Goal: Task Accomplishment & Management: Use online tool/utility

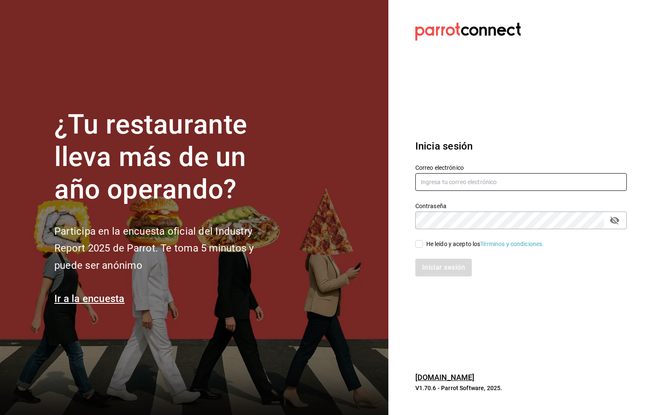
click at [462, 182] on input "text" at bounding box center [520, 182] width 211 height 18
type input "P"
type input "six@vallarta.com"
click at [417, 243] on input "He leído y acepto los Términos y condiciones." at bounding box center [419, 244] width 8 height 8
checkbox input "true"
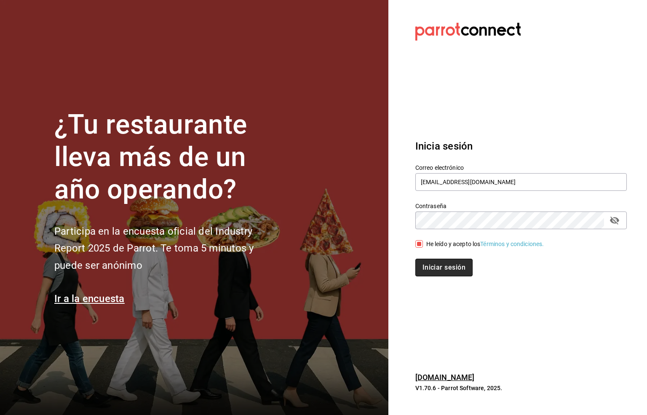
click at [430, 265] on button "Iniciar sesión" at bounding box center [443, 268] width 57 height 18
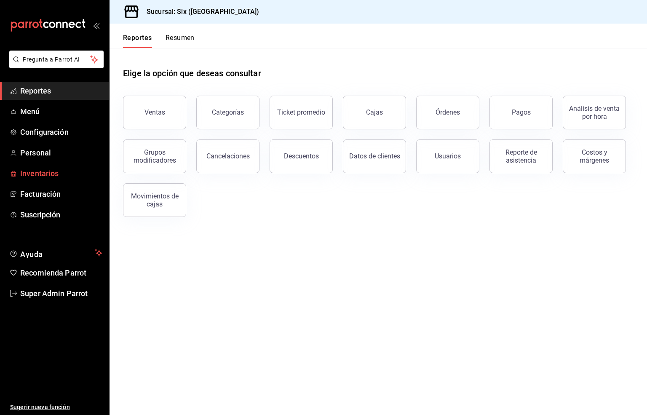
click at [39, 172] on span "Inventarios" at bounding box center [61, 173] width 82 height 11
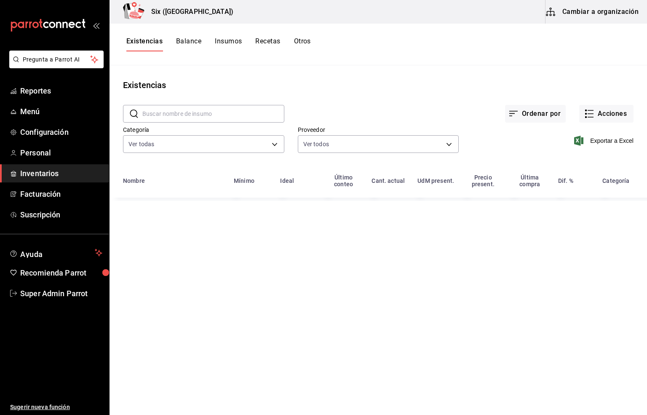
click at [153, 110] on input "text" at bounding box center [213, 113] width 142 height 17
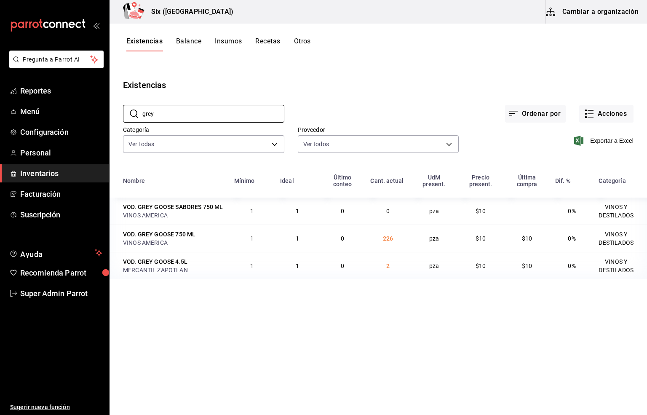
type input "grey"
drag, startPoint x: 178, startPoint y: 115, endPoint x: 80, endPoint y: 113, distance: 98.6
click at [80, 113] on div "Pregunta a Parrot AI Reportes Menú Configuración Personal Inventarios Facturaci…" at bounding box center [323, 204] width 647 height 409
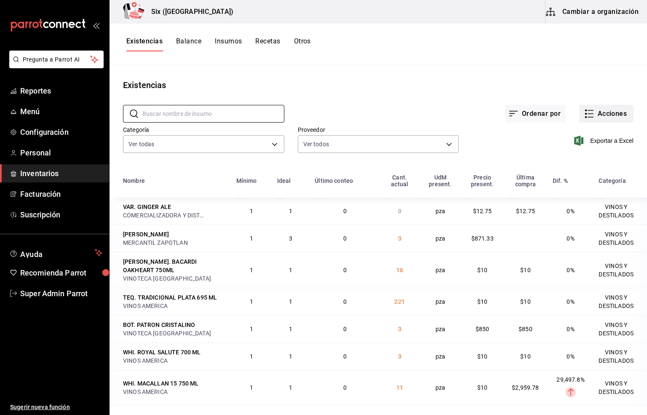
click at [611, 113] on button "Acciones" at bounding box center [606, 114] width 54 height 18
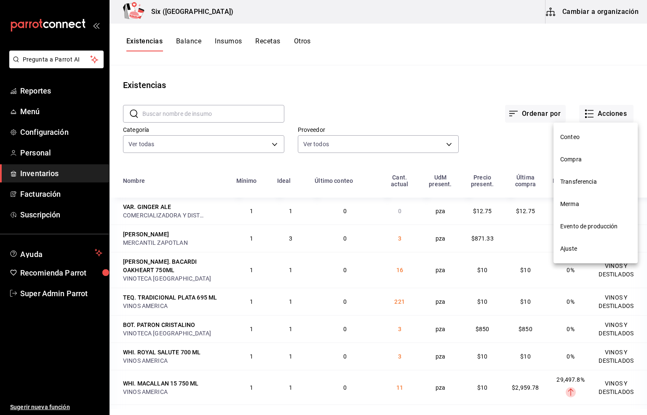
click at [574, 159] on span "Compra" at bounding box center [595, 159] width 71 height 9
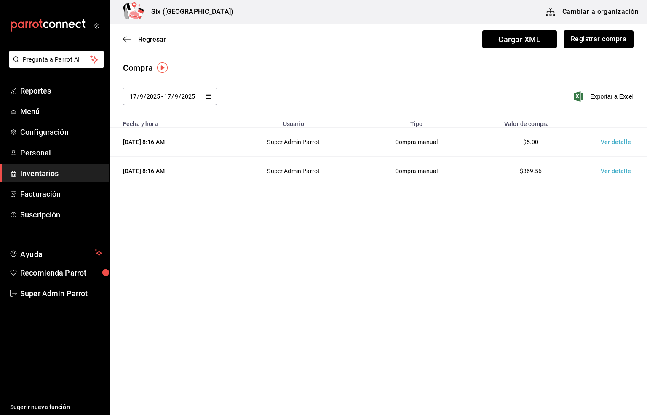
click at [594, 38] on button "Registrar compra" at bounding box center [599, 39] width 70 height 18
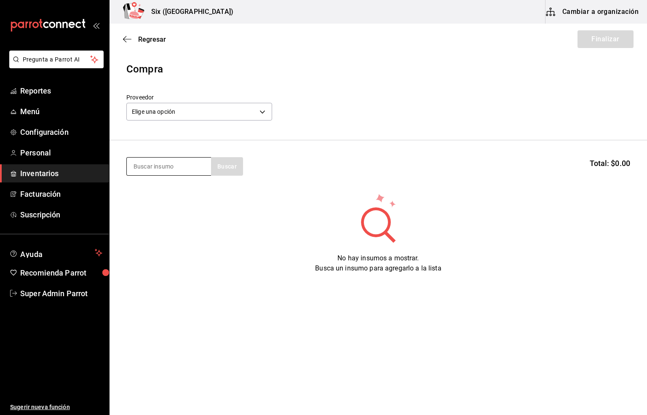
click at [166, 167] on input at bounding box center [169, 167] width 84 height 18
type input "grey"
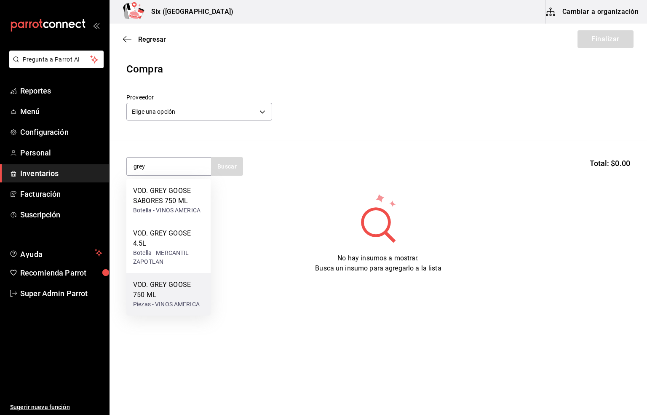
click at [157, 291] on div "VOD. GREY GOOSE 750 ML" at bounding box center [168, 290] width 71 height 20
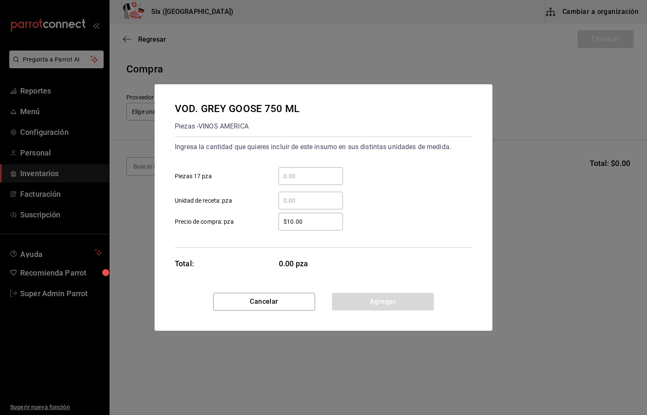
click at [302, 200] on input "​ Unidad de receta: pza" at bounding box center [310, 200] width 64 height 10
type input "3"
click at [401, 301] on button "Agregar" at bounding box center [383, 302] width 102 height 18
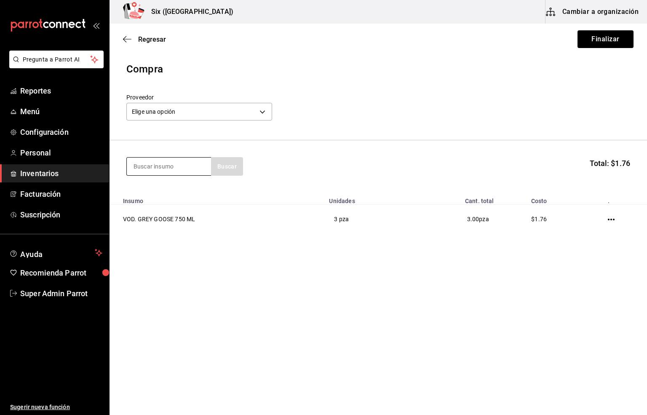
click at [145, 168] on input at bounding box center [169, 167] width 84 height 18
type input "jugo"
click at [162, 194] on div "VAR. JUGOS 1 LT" at bounding box center [159, 191] width 52 height 10
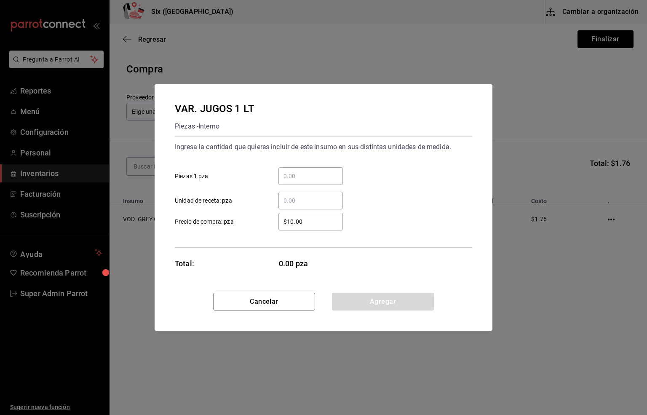
click at [298, 203] on input "​ Unidad de receta: pza" at bounding box center [310, 200] width 64 height 10
type input "1"
click at [362, 308] on button "Agregar" at bounding box center [383, 302] width 102 height 18
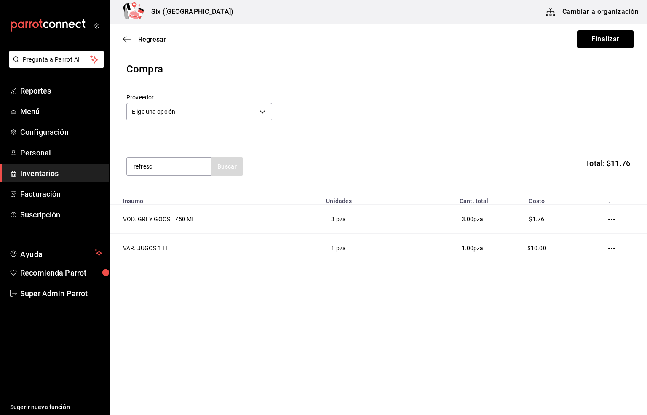
type input "refresc"
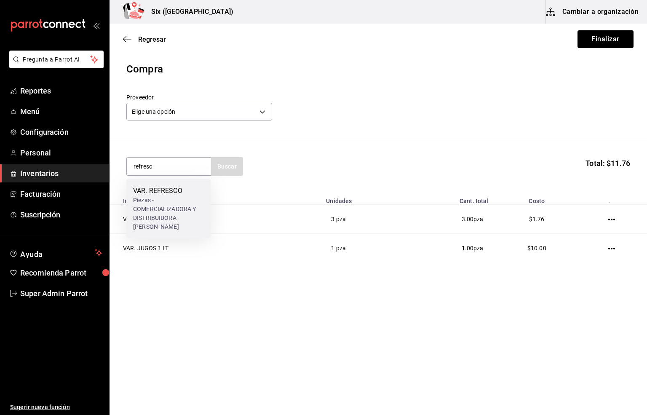
click at [167, 191] on div "VAR. REFRESCO" at bounding box center [168, 191] width 71 height 10
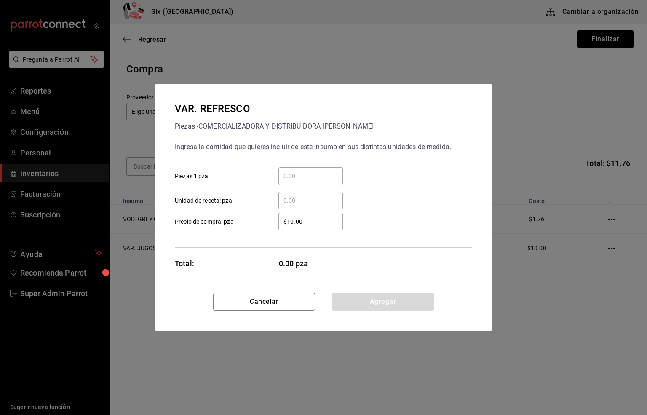
click at [289, 201] on input "​ Unidad de receta: pza" at bounding box center [310, 200] width 64 height 10
type input "6"
click at [383, 299] on button "Agregar" at bounding box center [383, 302] width 102 height 18
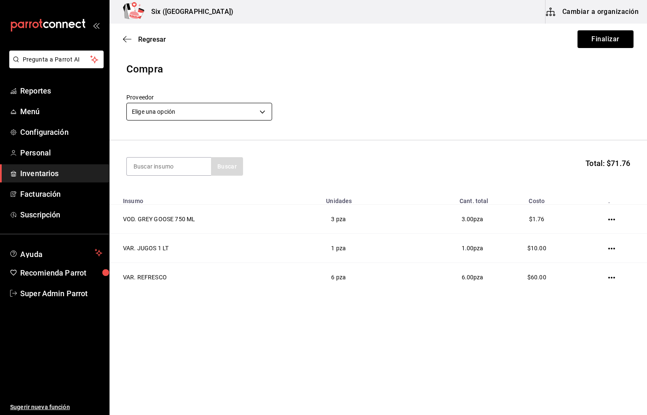
click at [147, 113] on body "Pregunta a Parrot AI Reportes Menú Configuración Personal Inventarios Facturaci…" at bounding box center [323, 183] width 647 height 367
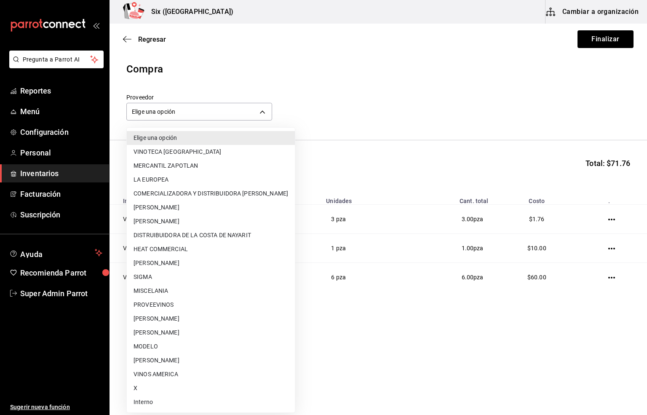
click at [143, 402] on li "Interno" at bounding box center [211, 402] width 168 height 14
type input "e92abefe-3c10-4da0-8aca-c4e45273ec9d"
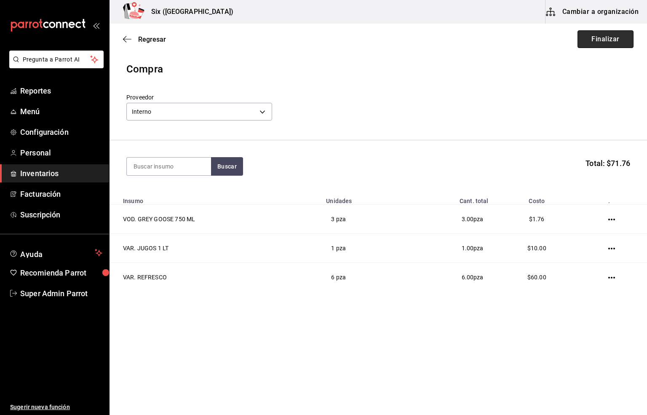
click at [594, 37] on button "Finalizar" at bounding box center [606, 39] width 56 height 18
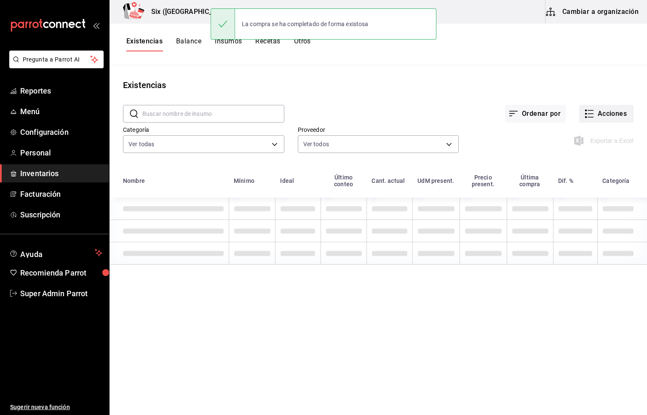
click at [608, 117] on button "Acciones" at bounding box center [606, 114] width 54 height 18
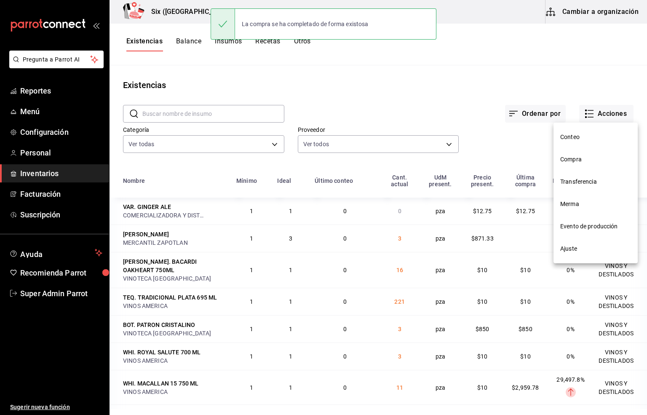
click at [578, 160] on span "Compra" at bounding box center [595, 159] width 71 height 9
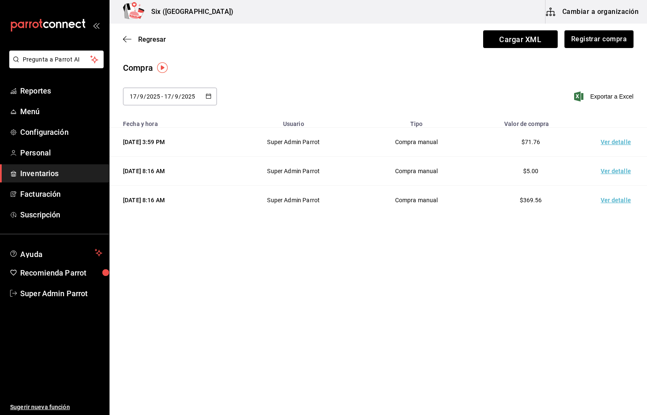
click at [610, 144] on td "Ver detalle" at bounding box center [617, 142] width 59 height 29
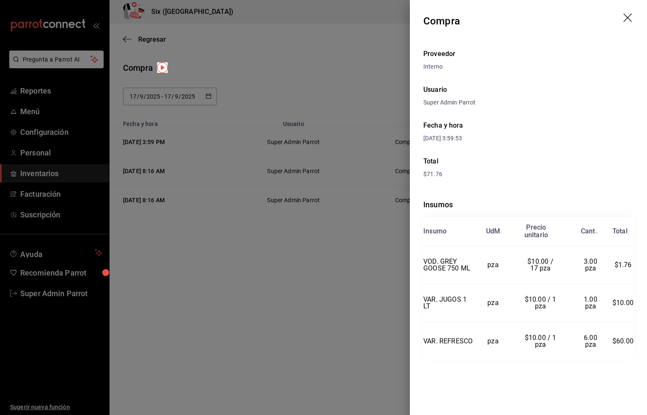
click at [627, 17] on icon "drag" at bounding box center [627, 17] width 8 height 8
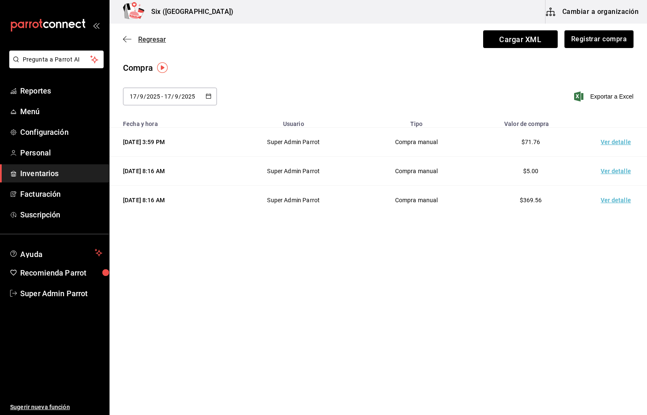
click at [157, 38] on span "Regresar" at bounding box center [152, 39] width 28 height 8
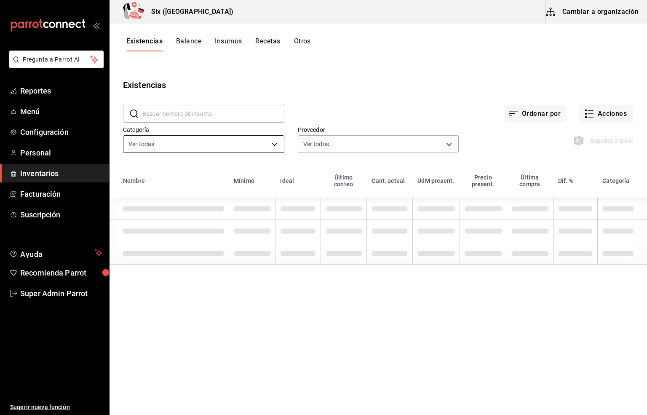
click at [163, 144] on body "Pregunta a Parrot AI Reportes Menú Configuración Personal Inventarios Facturaci…" at bounding box center [323, 204] width 647 height 409
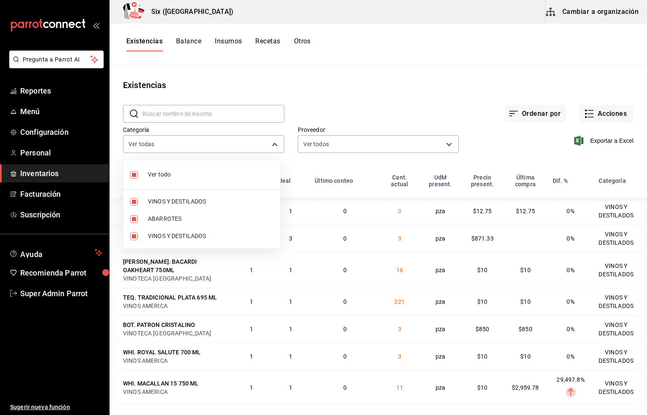
click at [248, 78] on div at bounding box center [323, 207] width 647 height 415
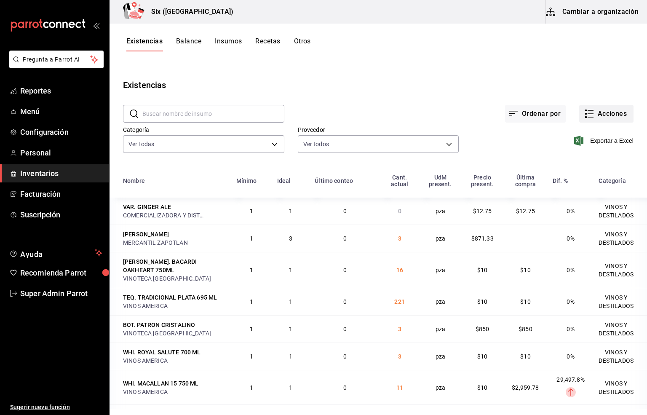
click at [595, 114] on button "Acciones" at bounding box center [606, 114] width 54 height 18
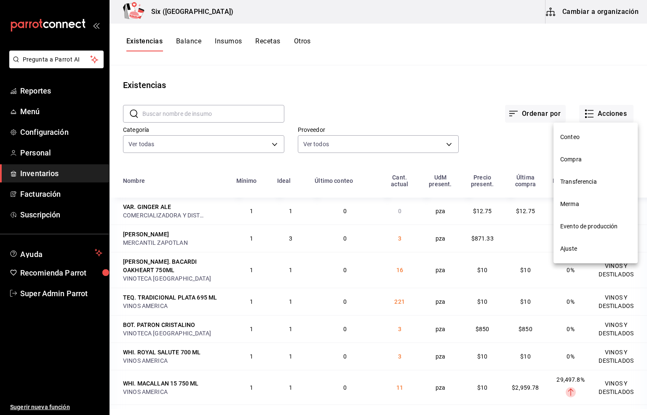
click at [569, 207] on span "Merma" at bounding box center [595, 204] width 71 height 9
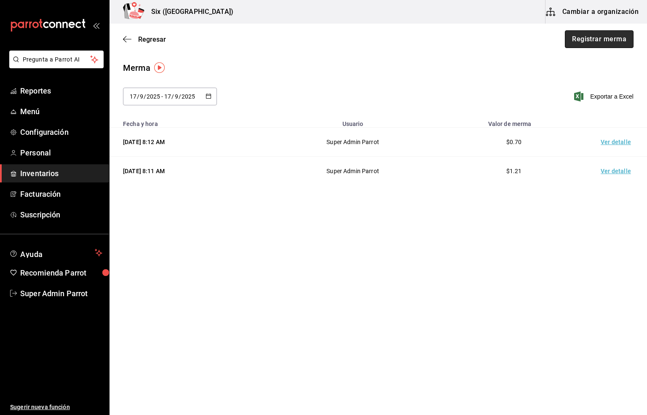
click at [598, 40] on button "Registrar merma" at bounding box center [599, 39] width 69 height 18
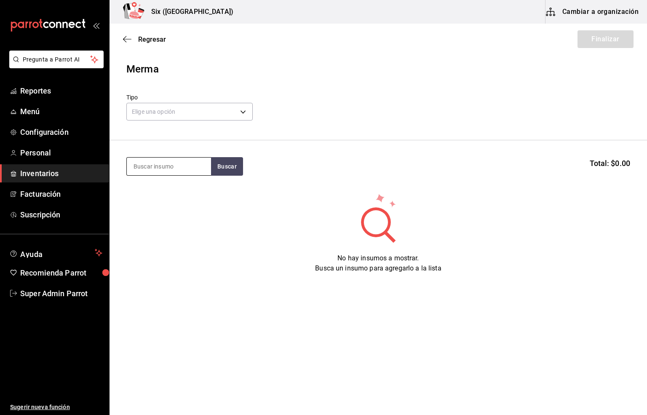
click at [171, 164] on input at bounding box center [169, 167] width 84 height 18
type input "grey"
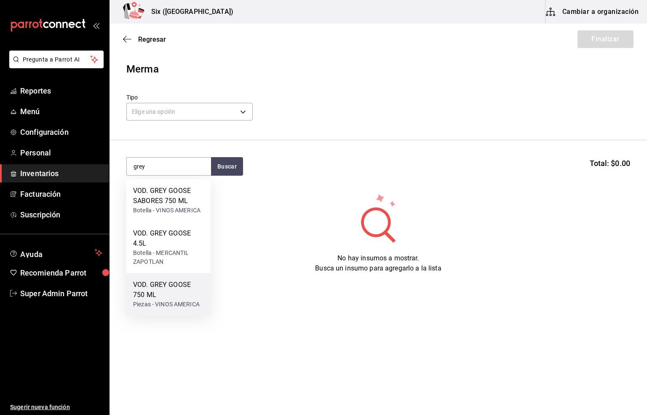
click at [166, 294] on div "VOD. GREY GOOSE 750 ML" at bounding box center [168, 290] width 71 height 20
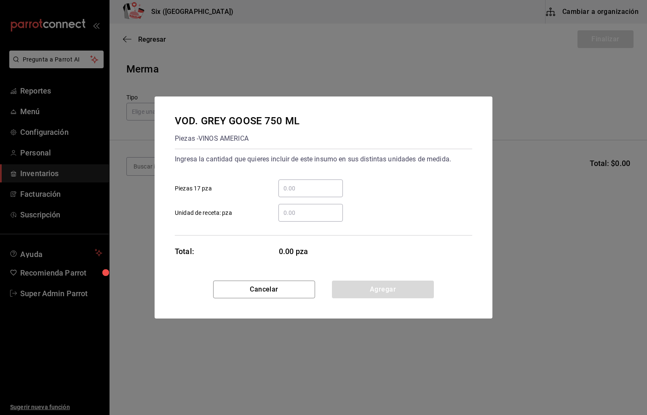
click at [289, 215] on input "​ Unidad de receta: pza" at bounding box center [310, 213] width 64 height 10
type input "3"
click at [392, 292] on button "Agregar" at bounding box center [383, 290] width 102 height 18
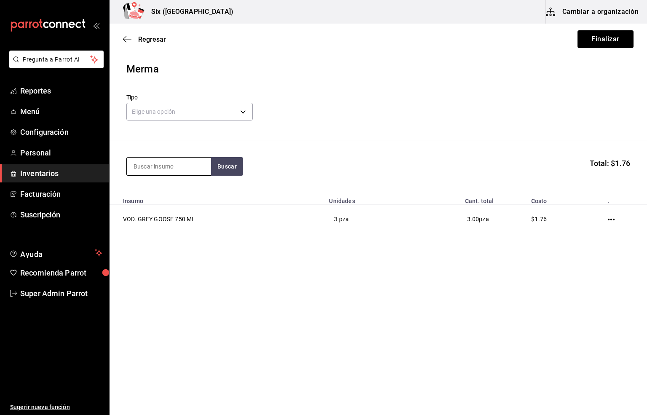
click at [155, 170] on input at bounding box center [169, 167] width 84 height 18
type input "jugo"
click at [162, 200] on div "Piezas - Interno" at bounding box center [159, 200] width 52 height 9
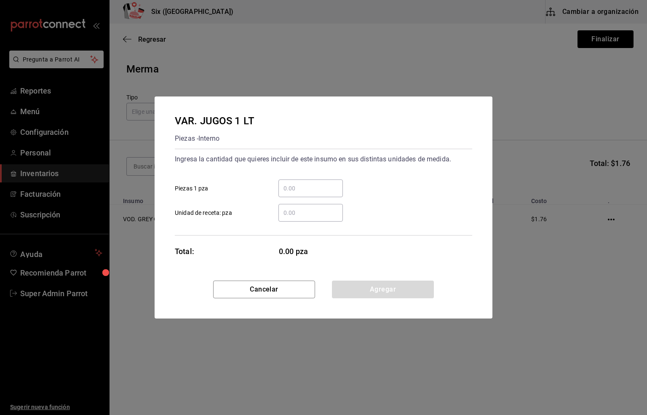
click at [289, 206] on div "​" at bounding box center [310, 213] width 64 height 18
click at [289, 208] on input "​ Unidad de receta: pza" at bounding box center [310, 213] width 64 height 10
type input "1"
click at [354, 284] on button "Agregar" at bounding box center [383, 290] width 102 height 18
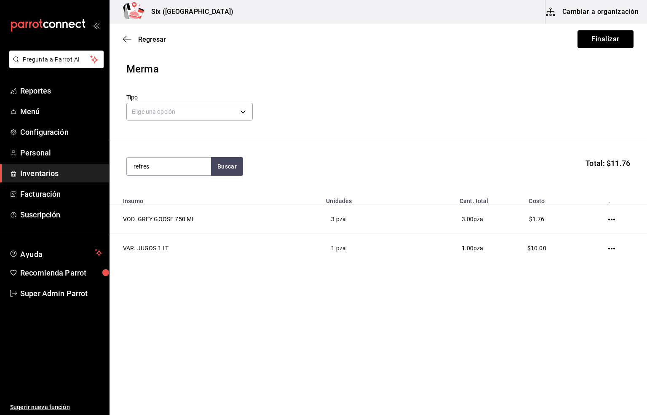
type input "refres"
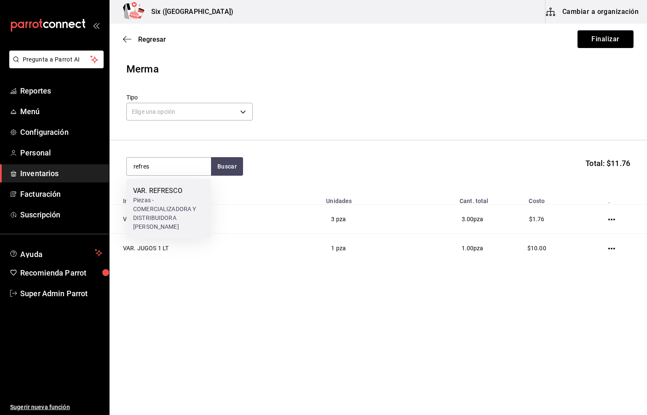
click at [148, 199] on div "Piezas - COMERCIALIZADORA Y DISTRIBUIDORA [PERSON_NAME]" at bounding box center [168, 213] width 71 height 35
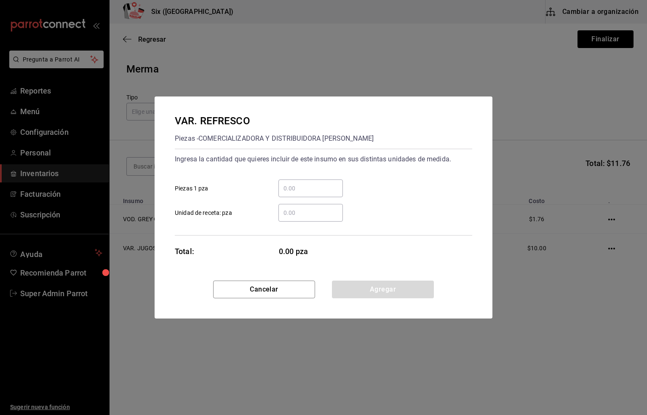
click at [287, 211] on input "​ Unidad de receta: pza" at bounding box center [310, 213] width 64 height 10
type input "6"
click at [359, 283] on button "Agregar" at bounding box center [383, 290] width 102 height 18
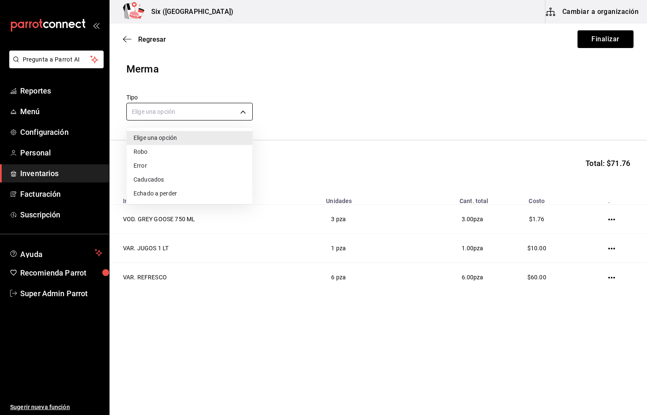
click at [155, 110] on body "Pregunta a Parrot AI Reportes Menú Configuración Personal Inventarios Facturaci…" at bounding box center [323, 183] width 647 height 367
click at [147, 166] on li "Error" at bounding box center [190, 166] width 126 height 14
type input "ERROR"
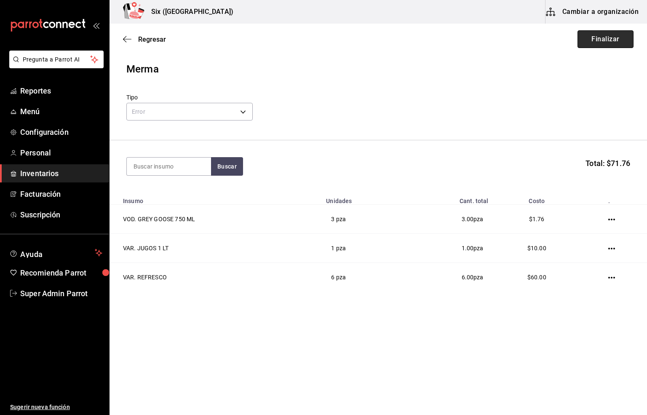
click at [608, 37] on button "Finalizar" at bounding box center [606, 39] width 56 height 18
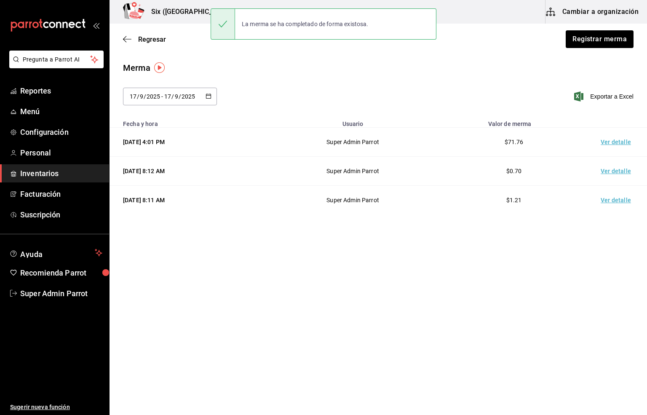
click at [618, 143] on td "Ver detalle" at bounding box center [617, 142] width 59 height 29
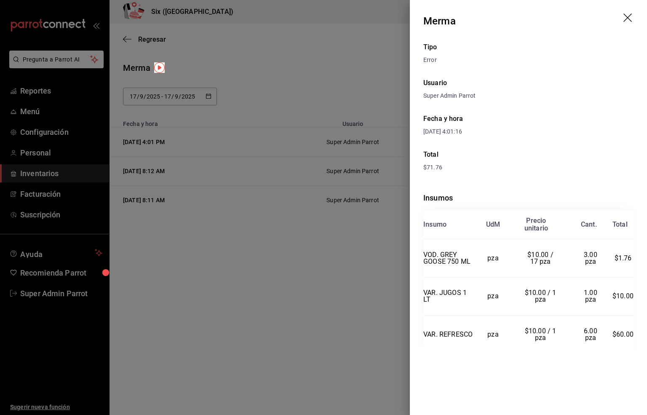
click at [628, 15] on icon "drag" at bounding box center [628, 18] width 10 height 10
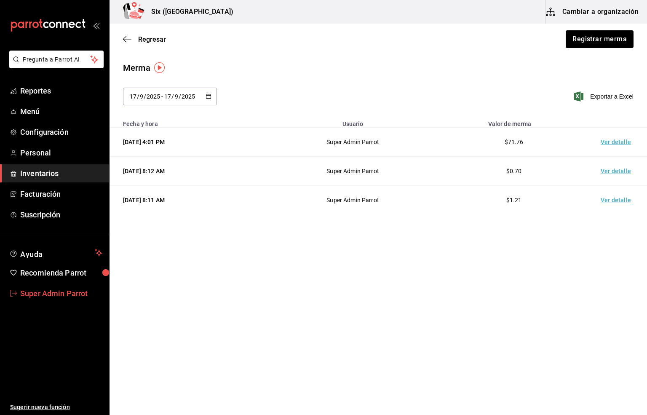
click at [53, 289] on span "Super Admin Parrot" at bounding box center [61, 293] width 82 height 11
